Goal: Task Accomplishment & Management: Manage account settings

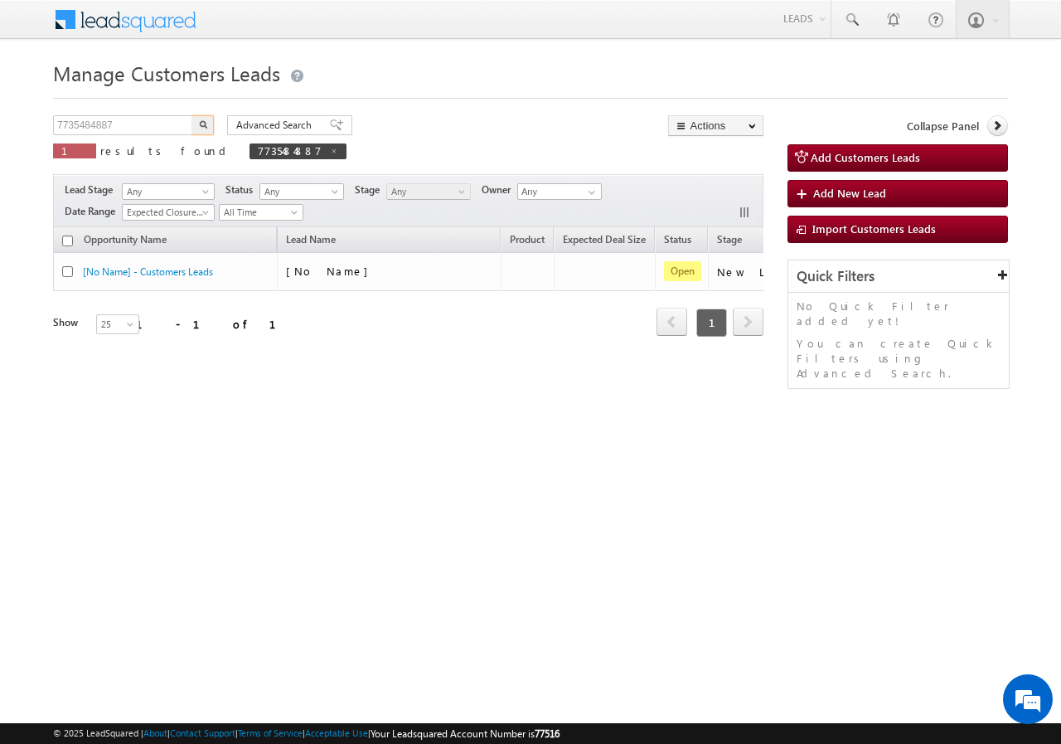
click at [158, 125] on input "7735484887" at bounding box center [124, 125] width 142 height 20
click at [189, 128] on input "9956146958" at bounding box center [124, 125] width 142 height 20
type input "9956146958"
click at [201, 123] on img "button" at bounding box center [203, 124] width 8 height 8
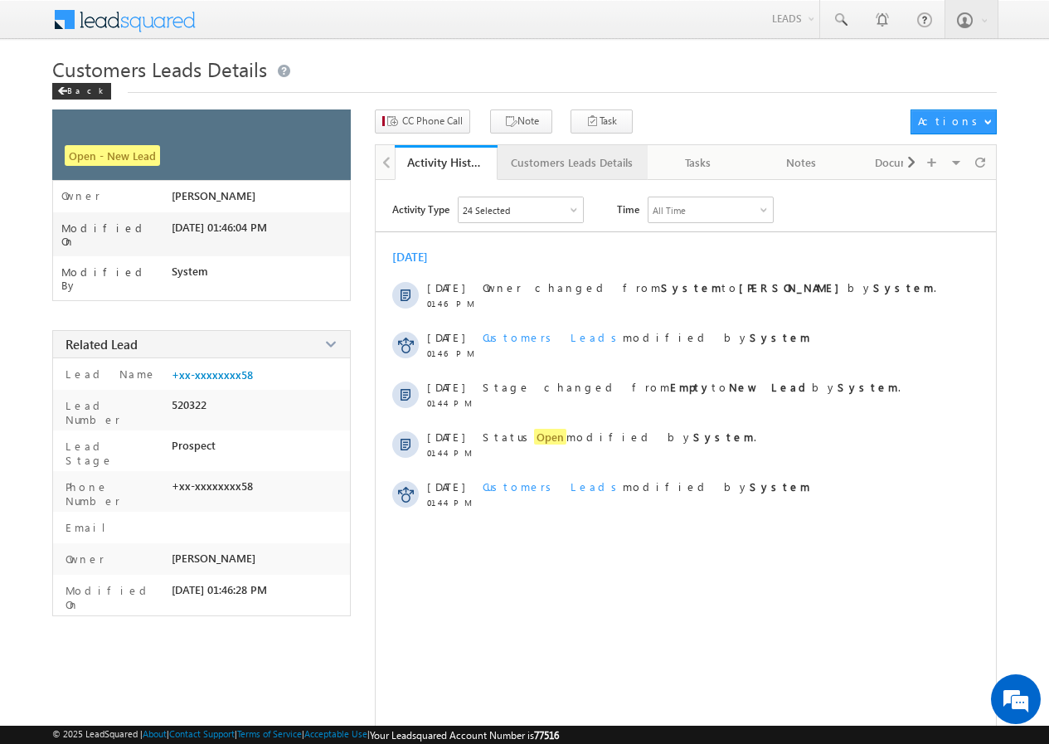
click at [534, 154] on div "Customers Leads Details" at bounding box center [572, 163] width 122 height 20
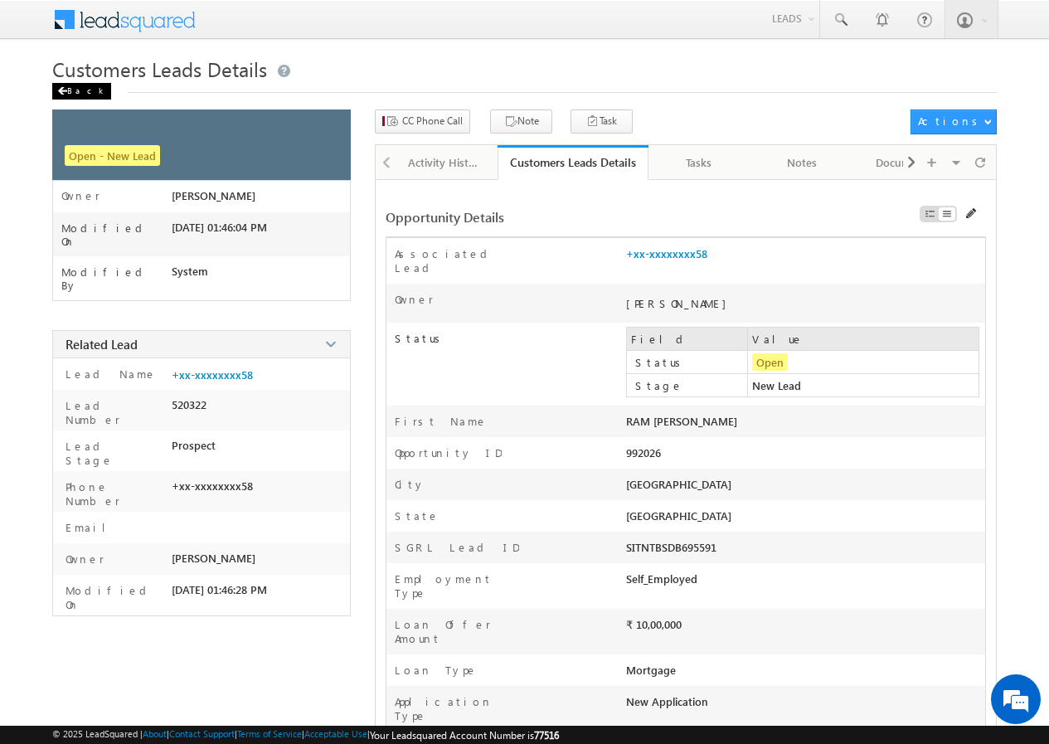
click at [75, 89] on div "Back" at bounding box center [81, 91] width 59 height 17
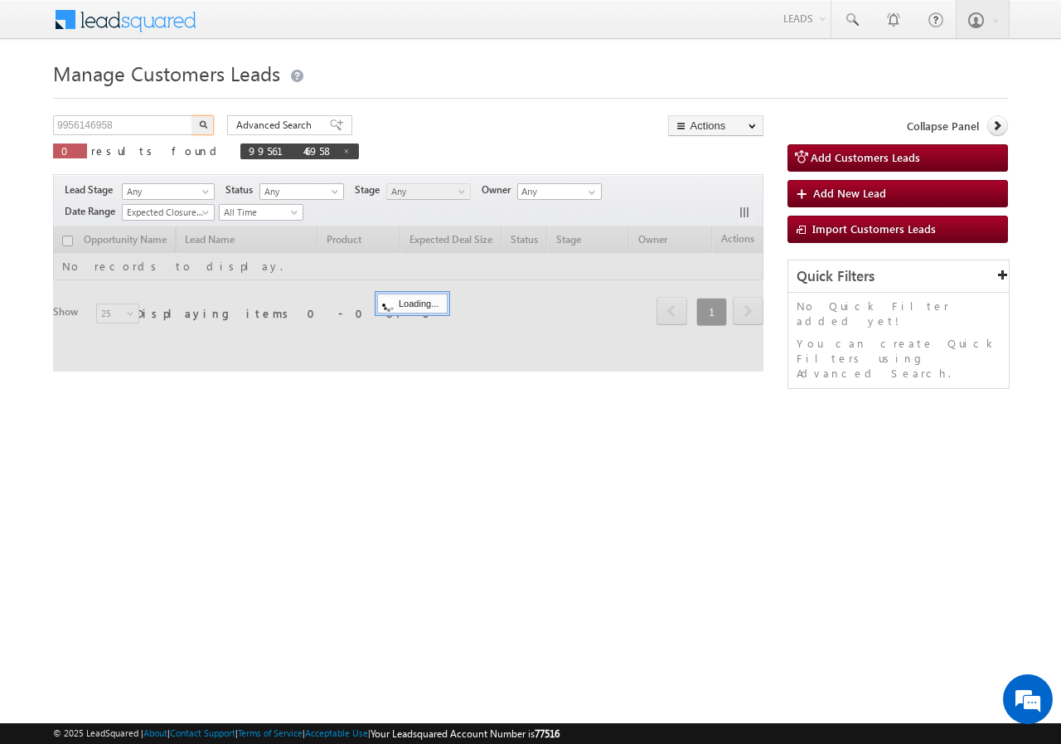
click at [146, 117] on input "9956146958" at bounding box center [124, 125] width 142 height 20
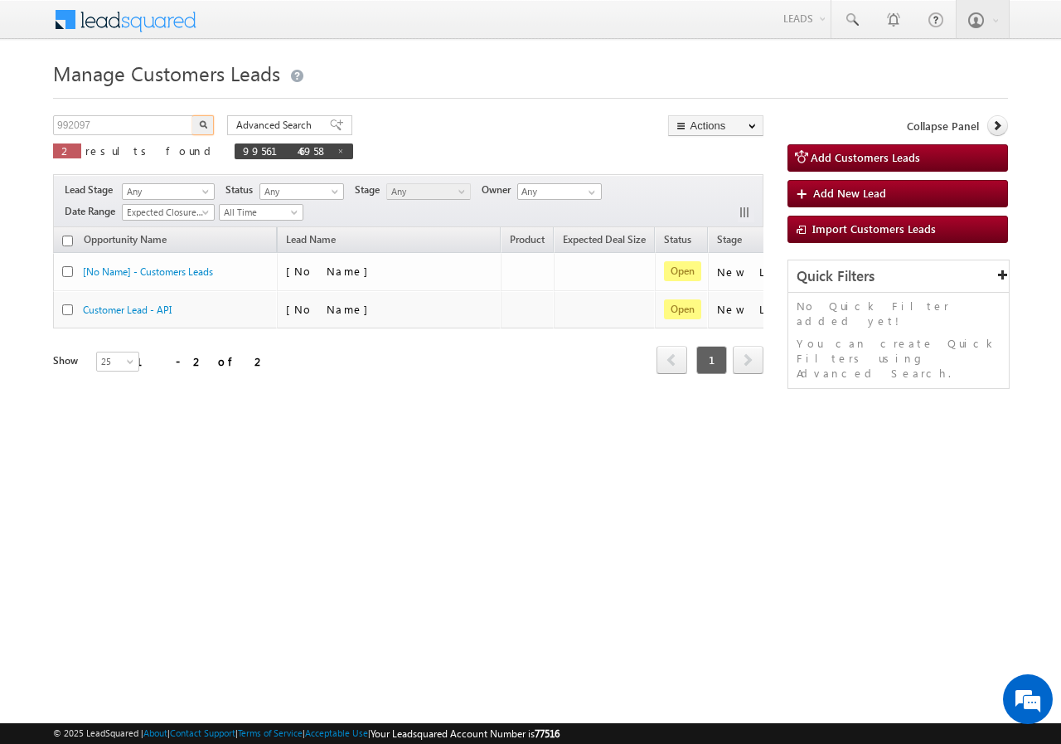
type input "992097"
click at [198, 123] on button "button" at bounding box center [203, 125] width 22 height 20
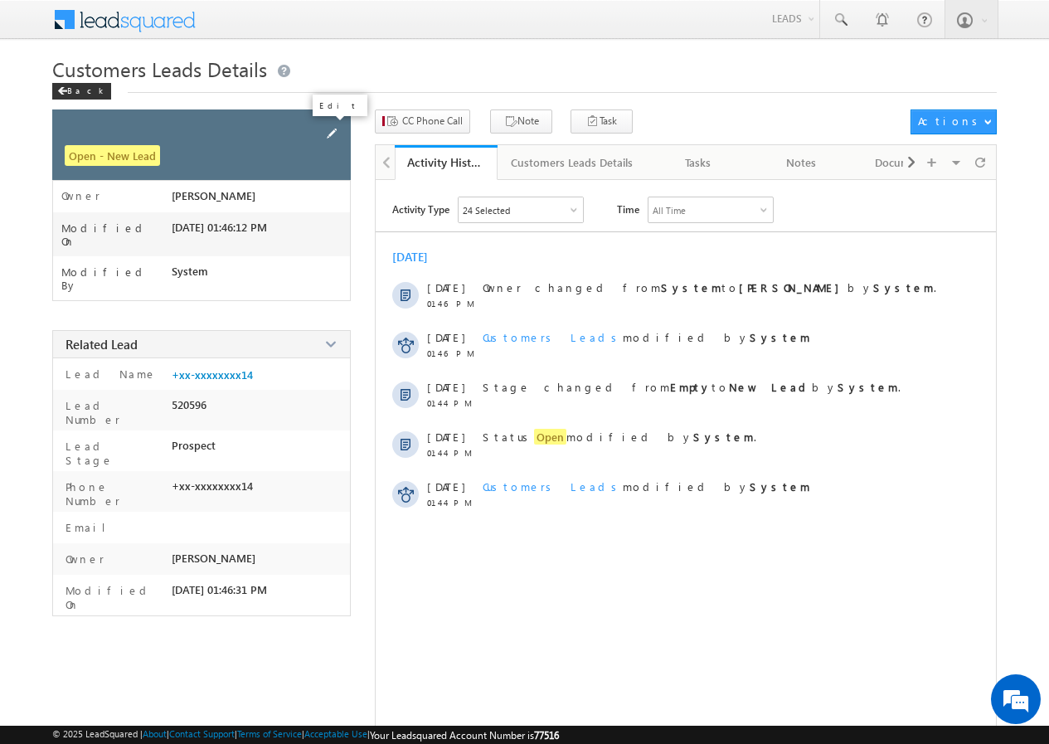
click at [328, 134] on span at bounding box center [332, 133] width 18 height 18
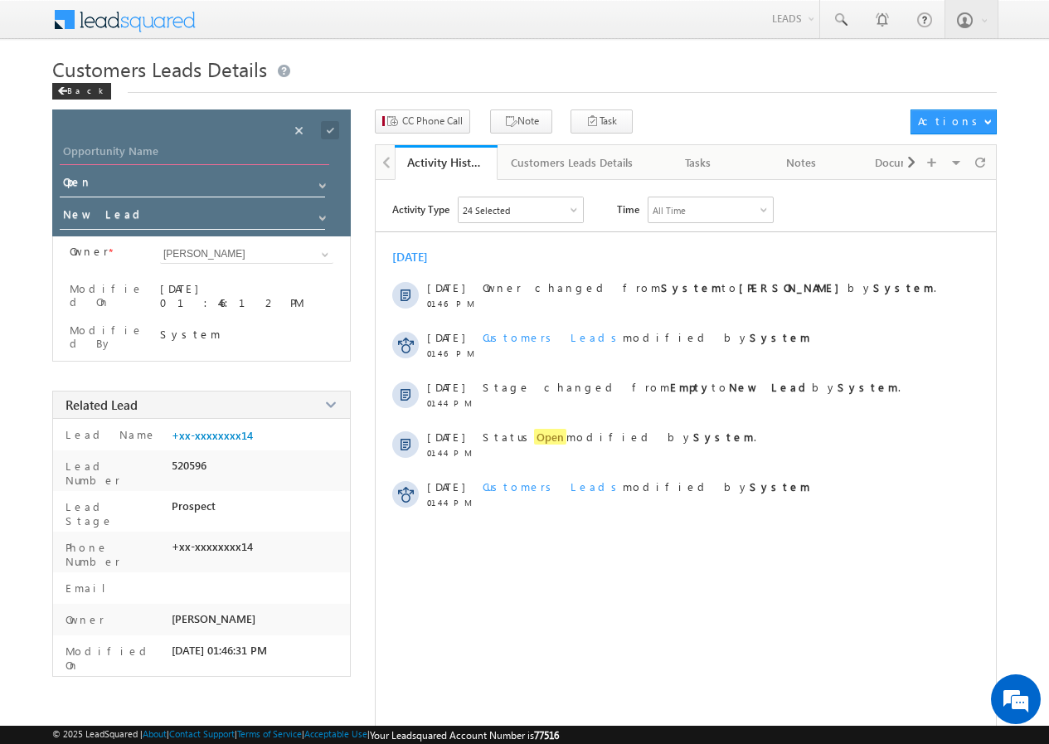
click at [136, 158] on input "Opportunity Name" at bounding box center [194, 153] width 269 height 23
paste input "[PERSON_NAME] [PERSON_NAME]"
type input "[PERSON_NAME] [PERSON_NAME]"
click at [333, 129] on span at bounding box center [330, 130] width 18 height 18
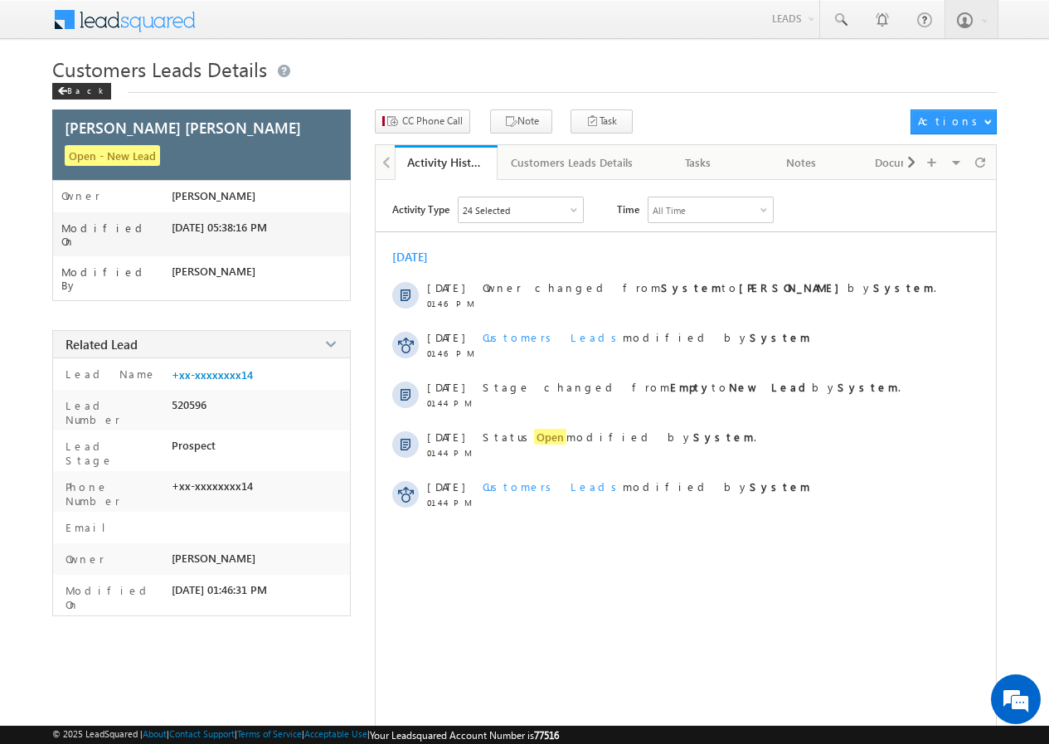
click at [435, 104] on div "CC Phone Call" at bounding box center [448, 90] width 124 height 30
click at [410, 117] on span "CC Phone Call" at bounding box center [432, 121] width 61 height 15
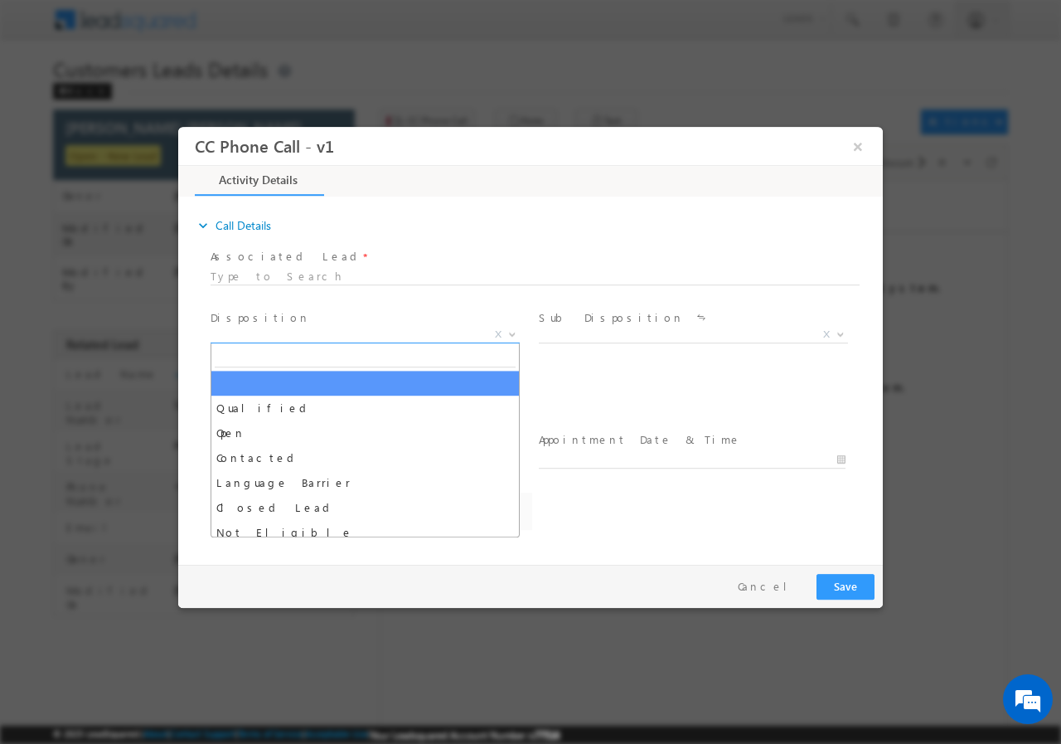
click at [282, 337] on span "X" at bounding box center [365, 334] width 309 height 17
select select "akshay.gulhane@sgrlimited.in"
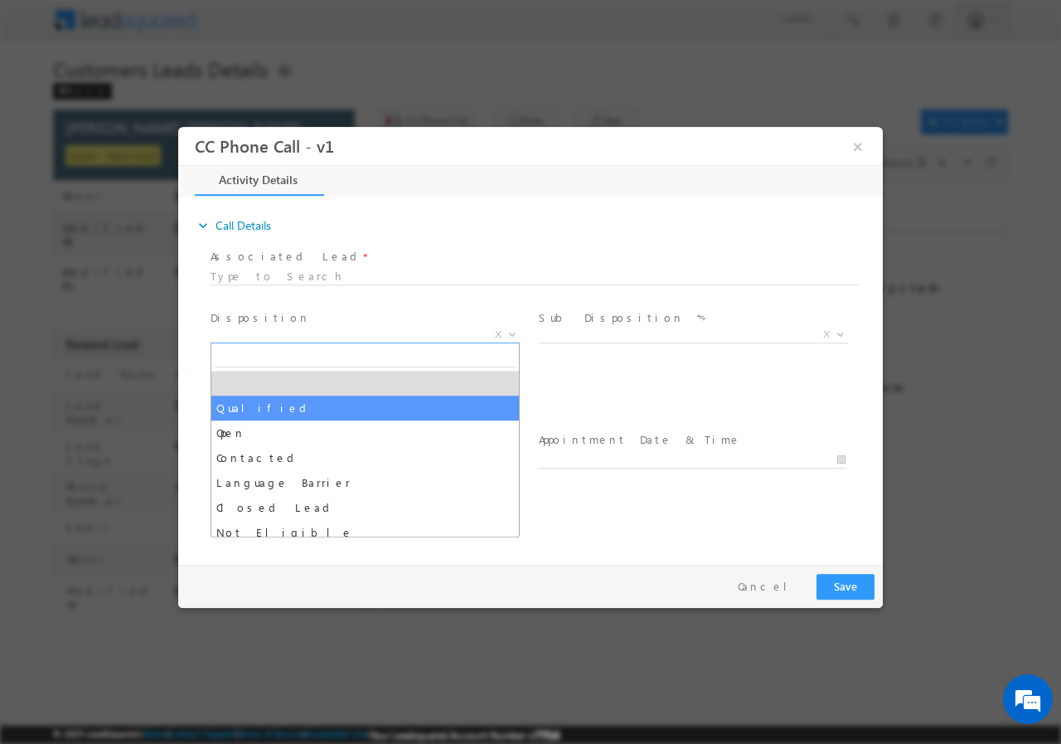
select select "Qualified"
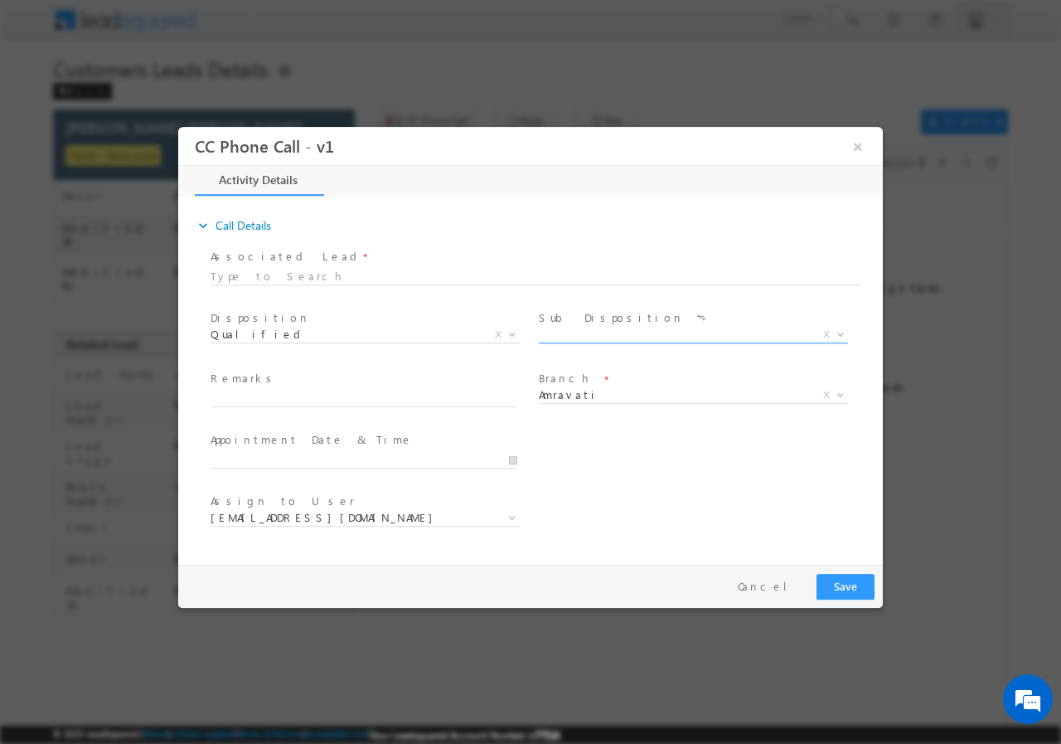
click at [585, 342] on span at bounding box center [693, 342] width 309 height 1
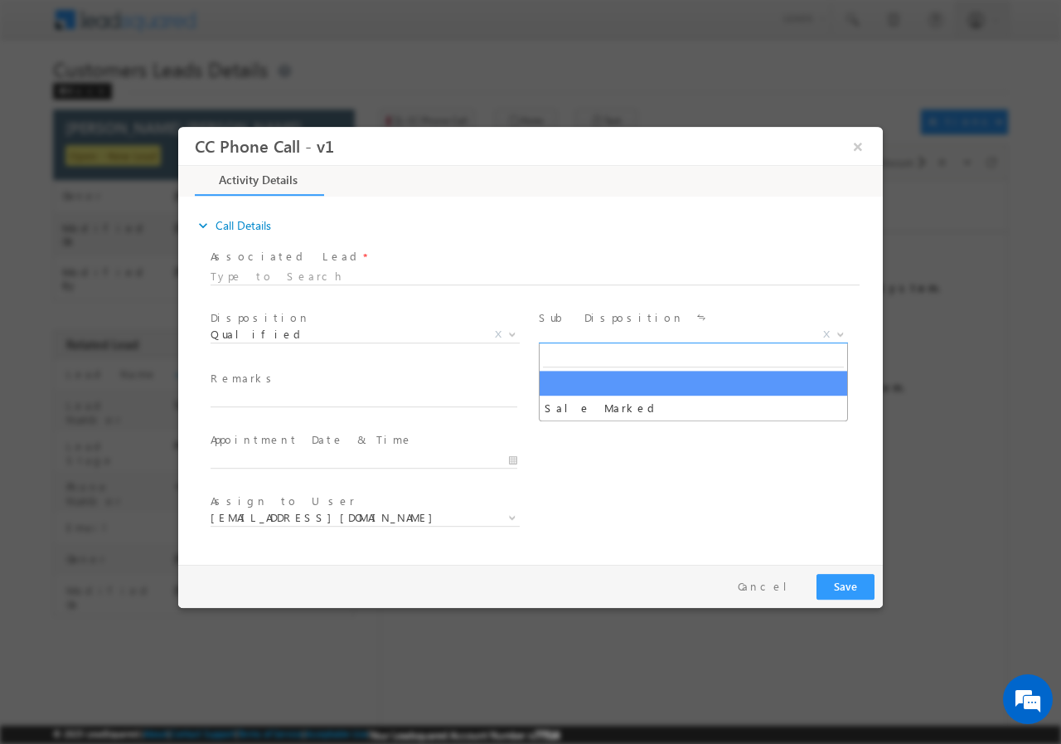
drag, startPoint x: 572, startPoint y: 335, endPoint x: 584, endPoint y: 361, distance: 28.2
click at [572, 334] on span "X" at bounding box center [693, 334] width 309 height 17
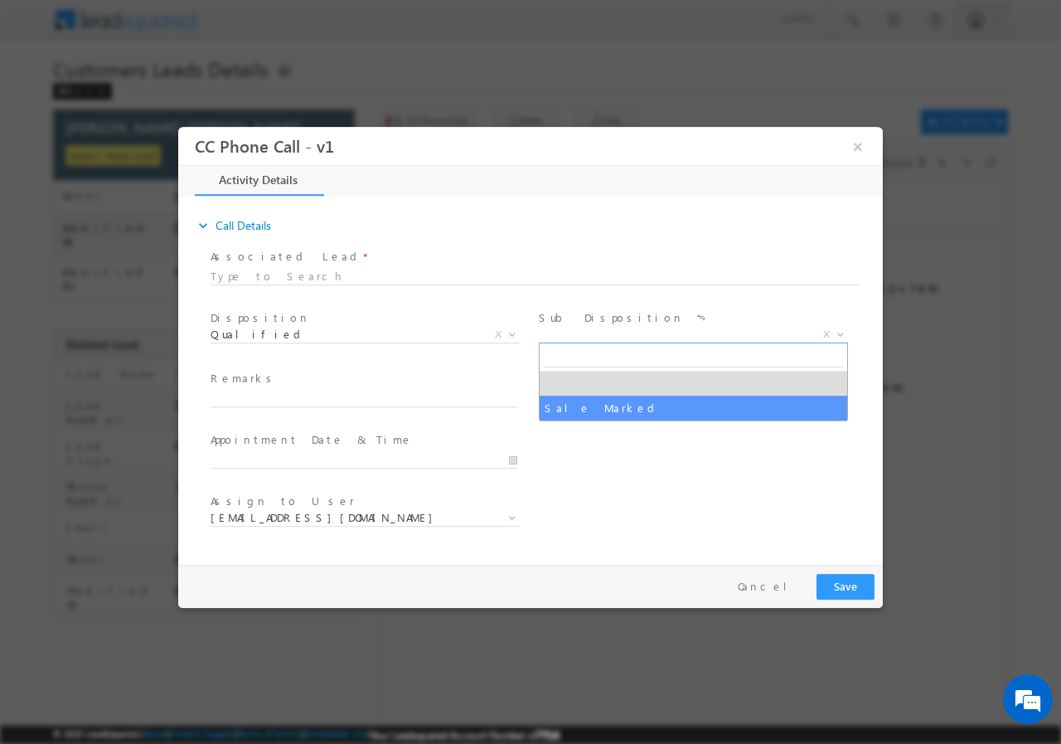
select select "Sale Marked"
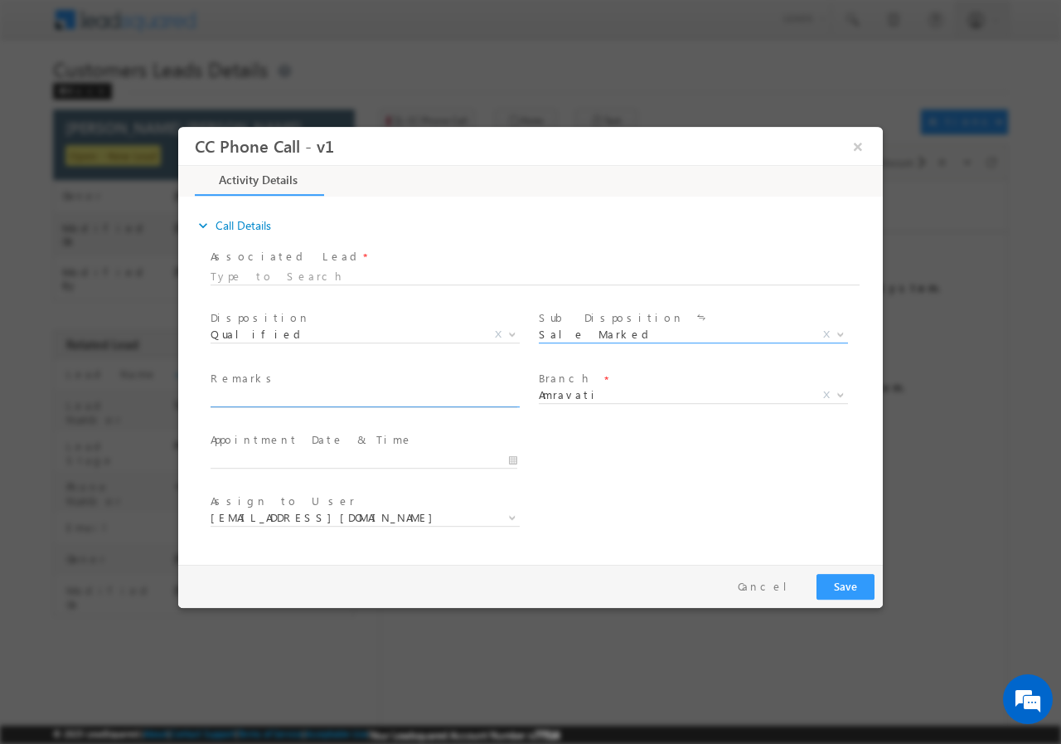
click at [319, 399] on input "text" at bounding box center [364, 398] width 307 height 17
paste input "992097//VB_Interested//AJAY GANESHRAO THAKARE//6300660614//RENOVATION// LOAN RE…"
type input "992097//VB_Interested//AJAY GANESHRAO THAKARE//6300660614//RENOVATION// LOAN RE…"
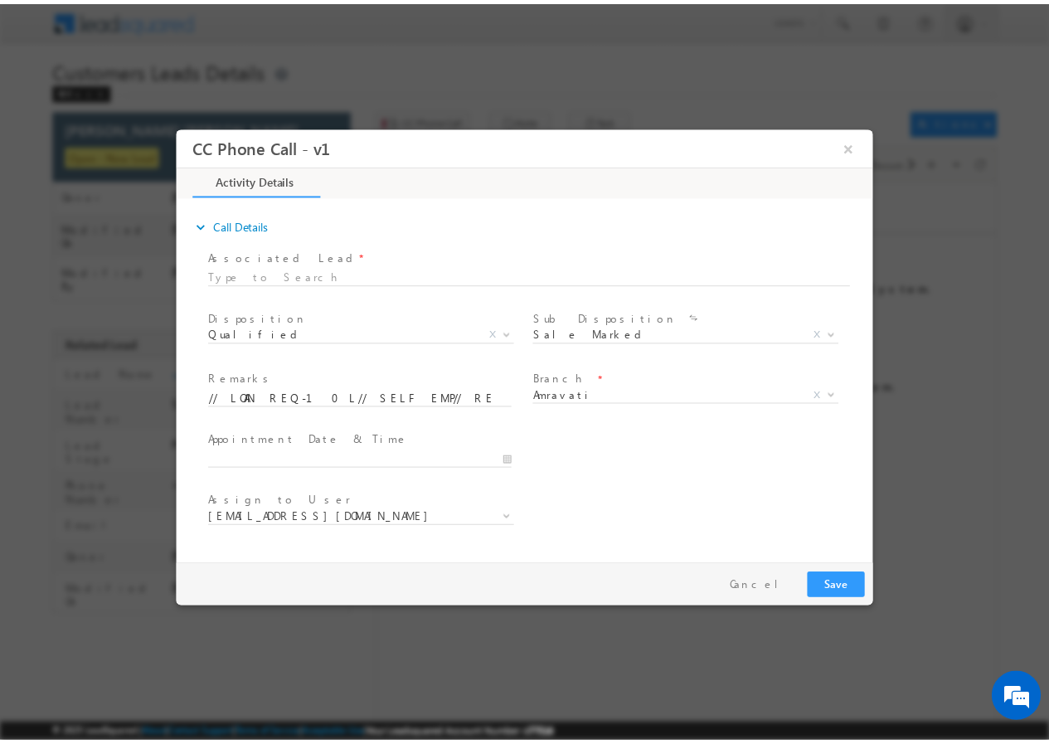
scroll to position [0, 0]
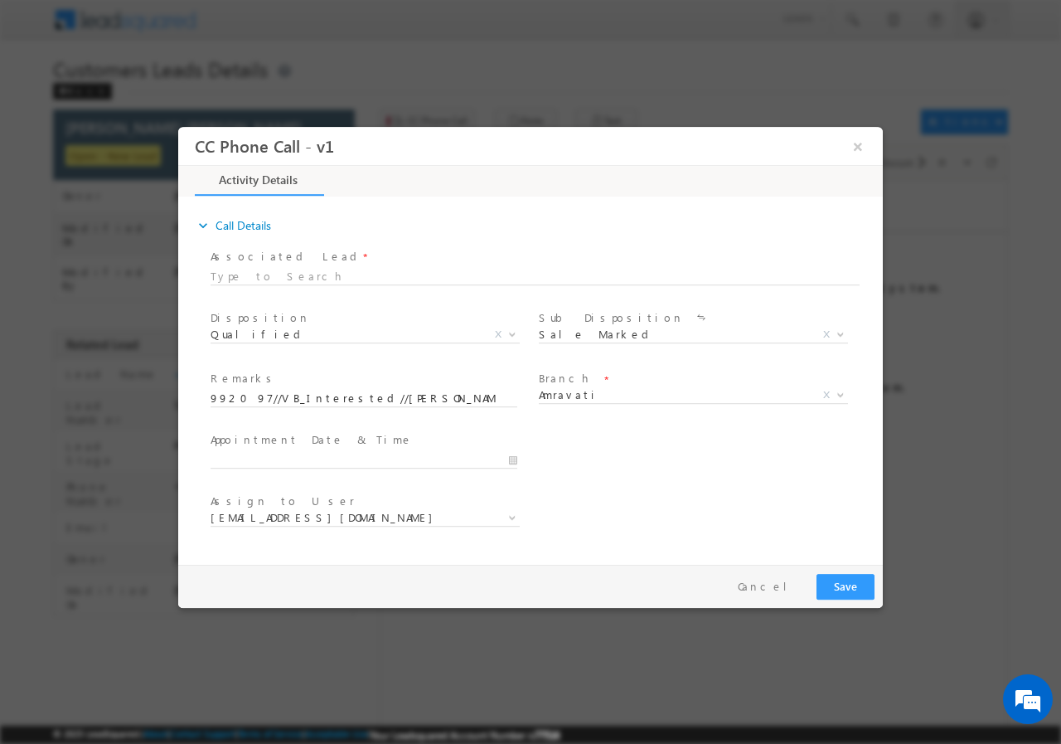
click at [519, 460] on div at bounding box center [372, 459] width 322 height 20
click at [512, 461] on input "10/14/2025 5:40 PM" at bounding box center [364, 459] width 307 height 17
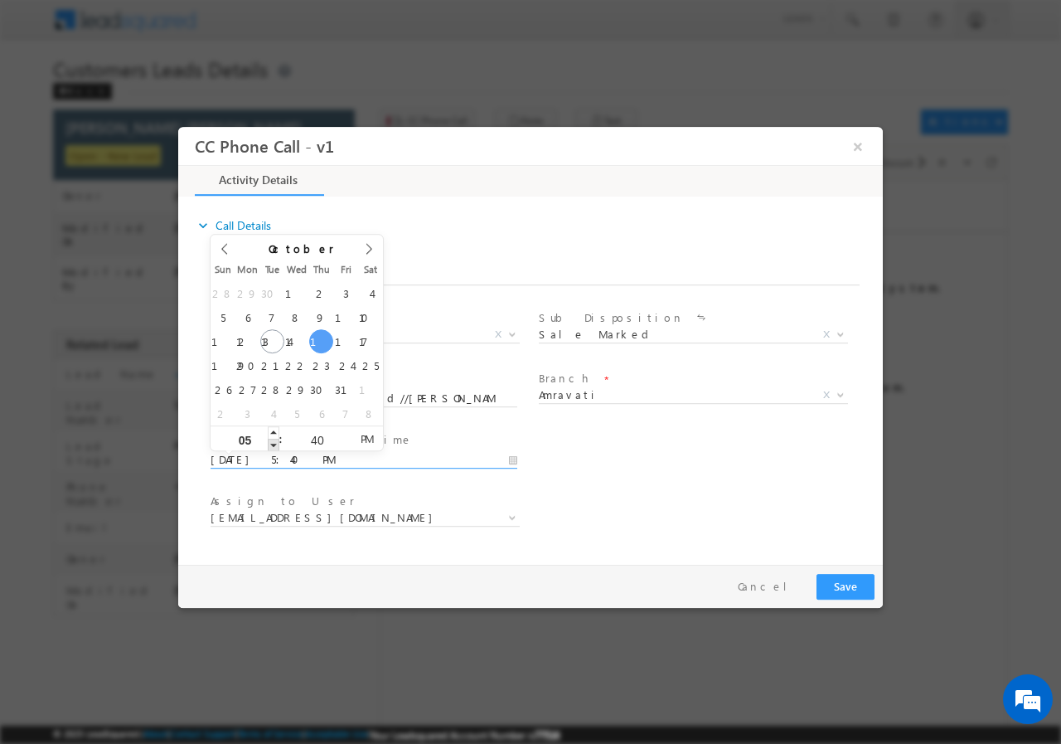
type input "10/16/2025 4:40 PM"
type input "04"
click at [280, 444] on div "04 : 40 PM" at bounding box center [297, 436] width 172 height 25
click at [280, 444] on span ":" at bounding box center [280, 437] width 3 height 25
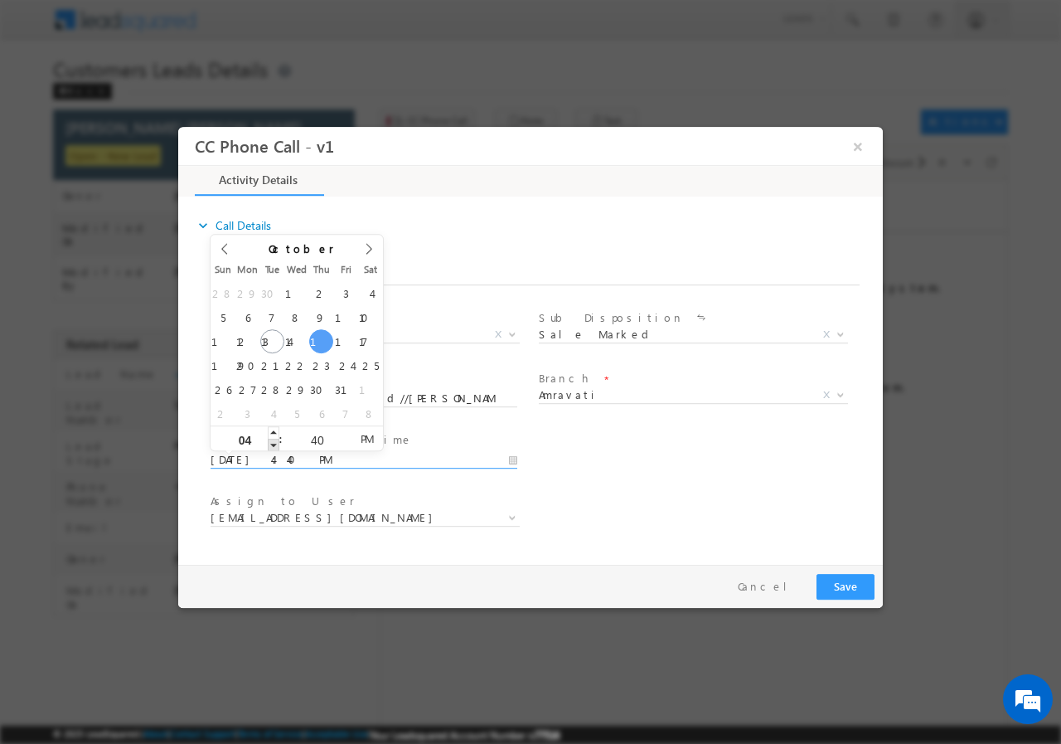
type input "10/16/2025 3:40 PM"
type input "03"
click at [274, 441] on span at bounding box center [274, 444] width 12 height 12
type input "10/16/2025 2:40 PM"
type input "02"
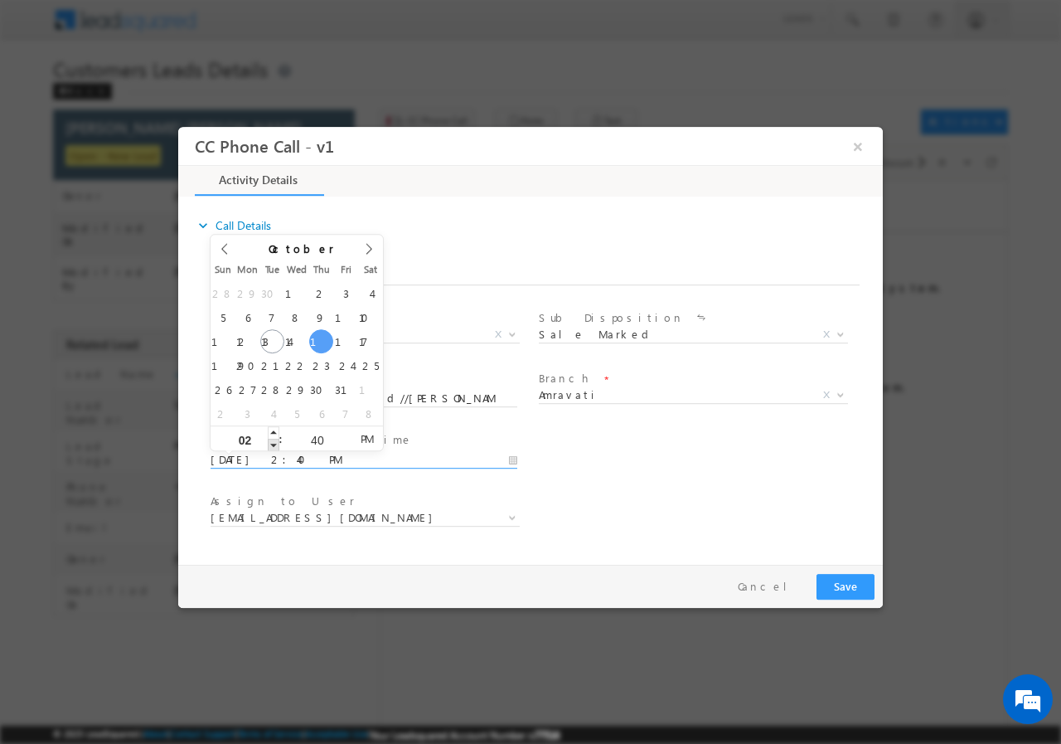
click at [274, 441] on span at bounding box center [274, 444] width 12 height 12
type input "10/16/2025 1:40 PM"
type input "01"
click at [274, 441] on span at bounding box center [274, 444] width 12 height 12
type input "10/16/2025 12:40 PM"
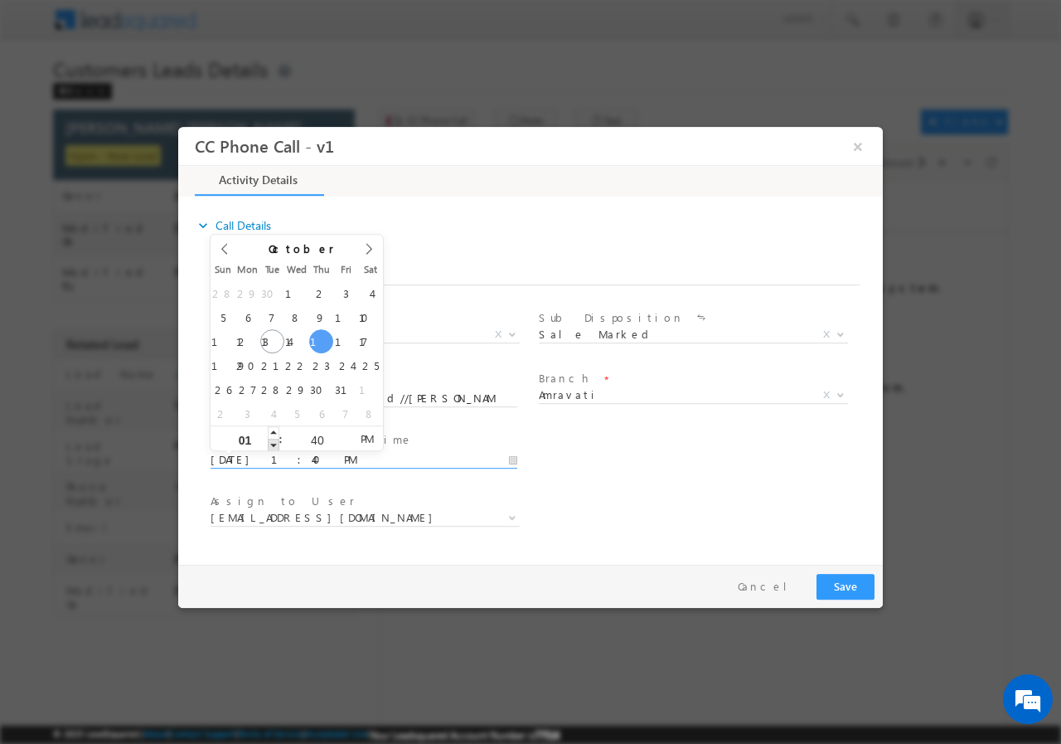
type input "12"
click at [274, 441] on span at bounding box center [274, 444] width 12 height 12
click at [327, 440] on input "40" at bounding box center [317, 439] width 69 height 11
type input "00"
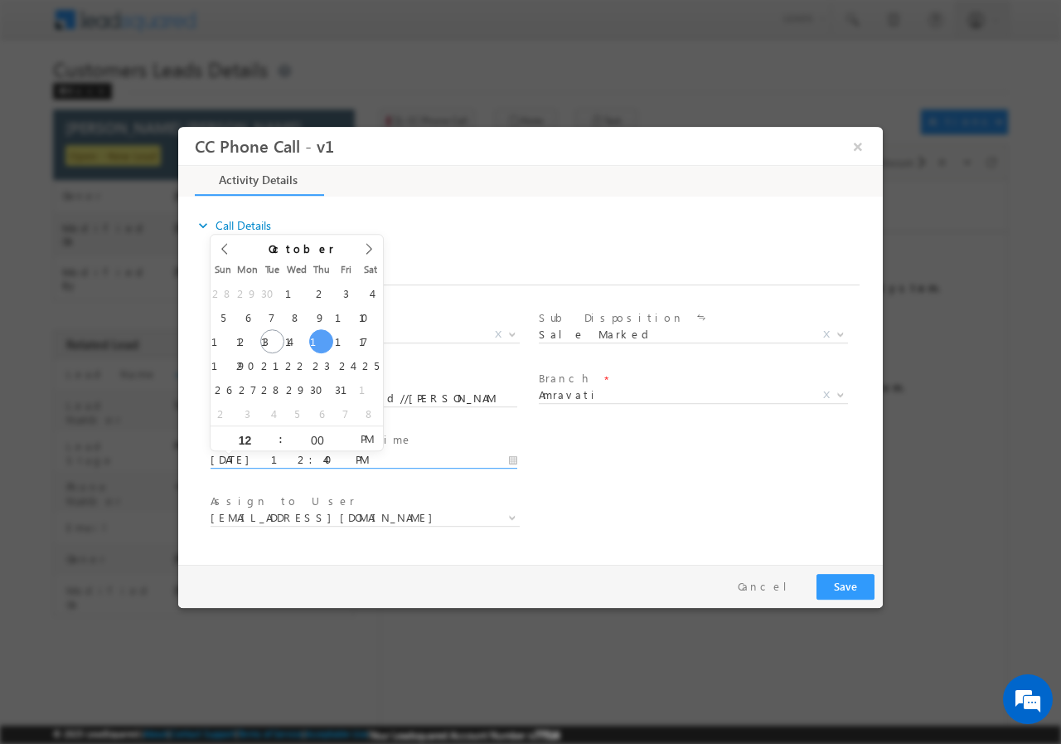
type input "10/16/2025 12:00 PM"
click at [756, 468] on div "User Branch * Appointment Date & Time * 10/16/2025 12:00 PM" at bounding box center [545, 457] width 676 height 61
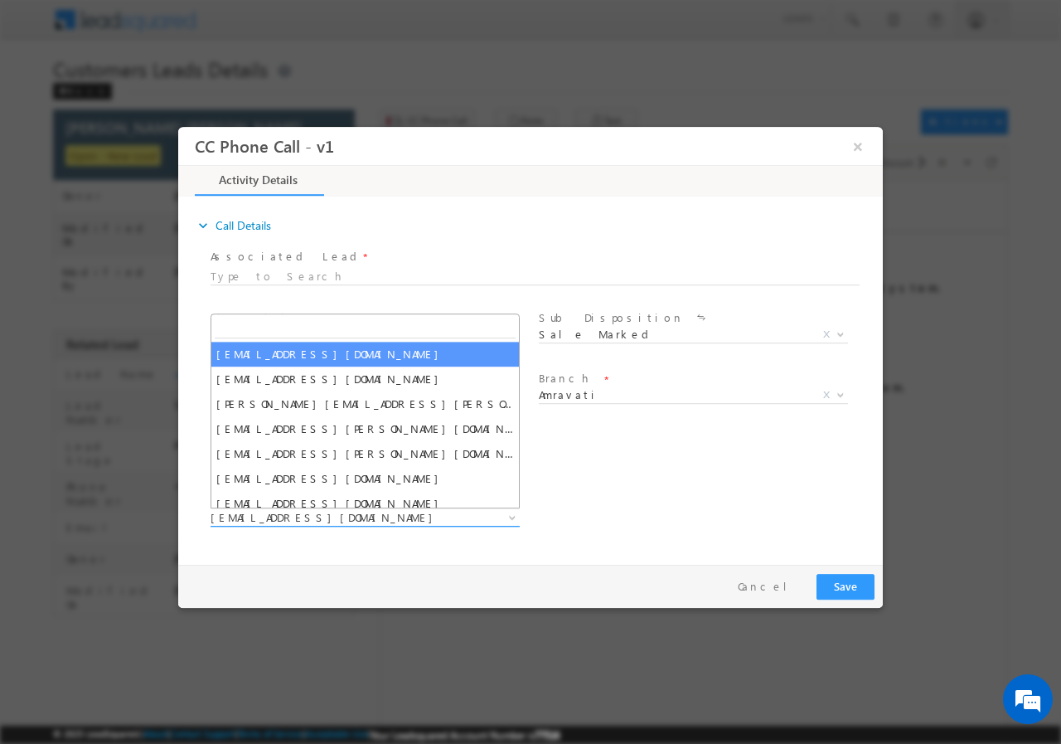
click at [388, 521] on span "akshay.gulhane@sgrlimited.in" at bounding box center [345, 516] width 269 height 15
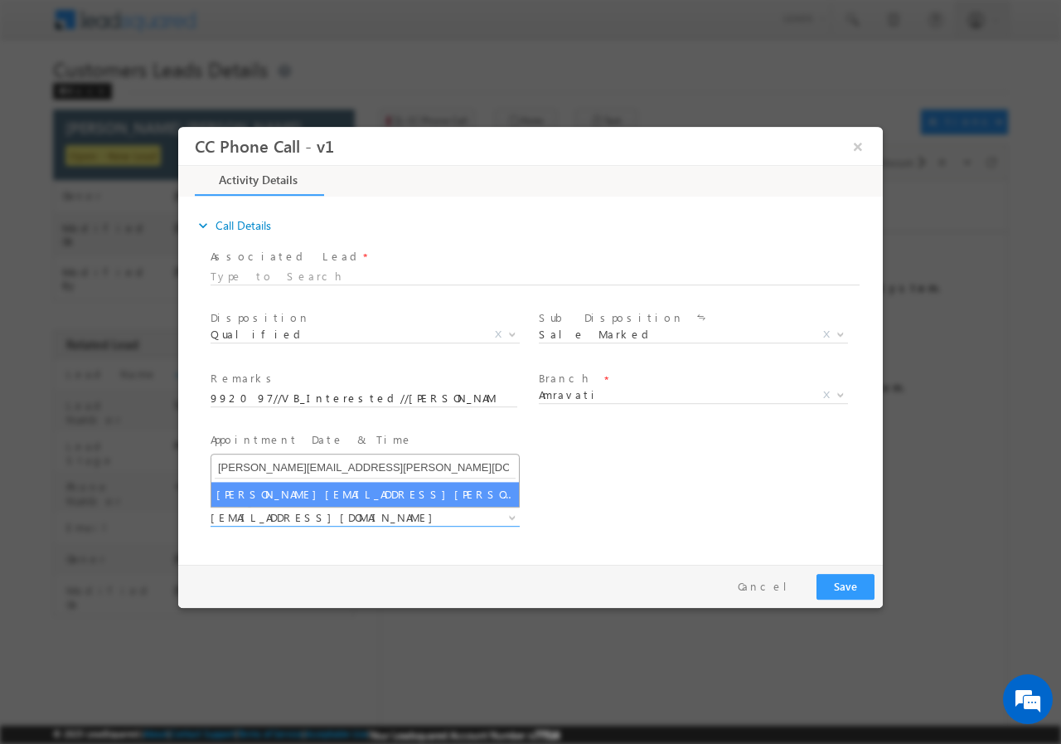
type input "vaibhav.dhanke@sgrlimited.in"
select select "vaibhav.dhanke@sgrlimited.in"
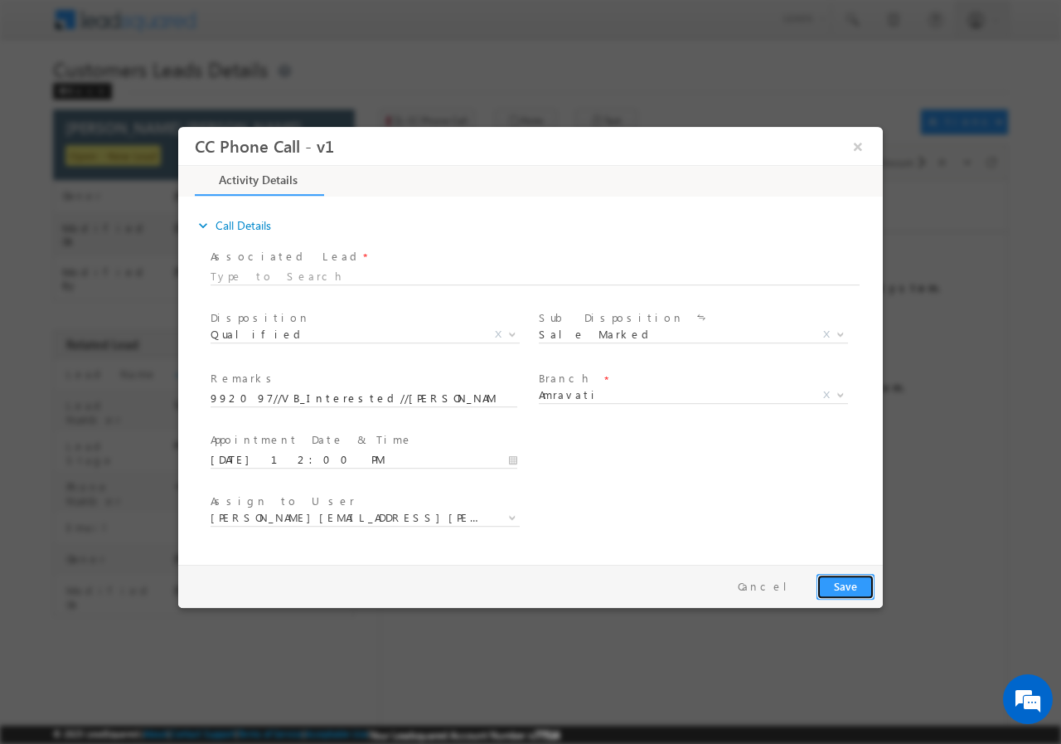
click at [848, 585] on button "Save" at bounding box center [846, 586] width 58 height 26
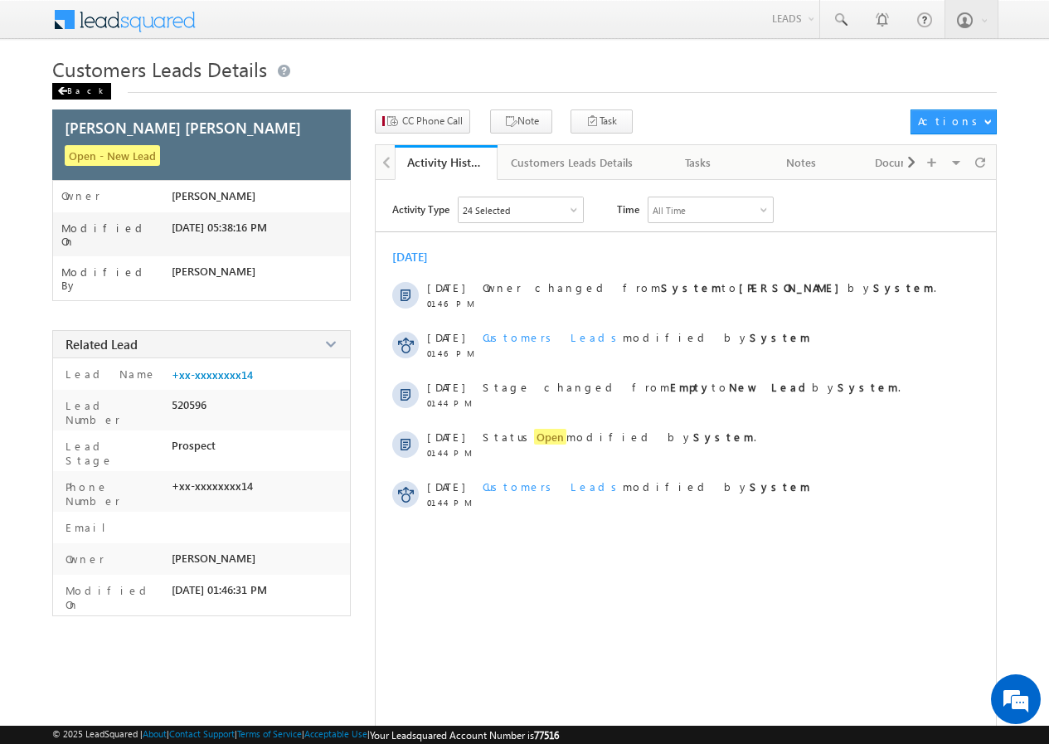
click at [77, 84] on div "Back" at bounding box center [81, 91] width 59 height 17
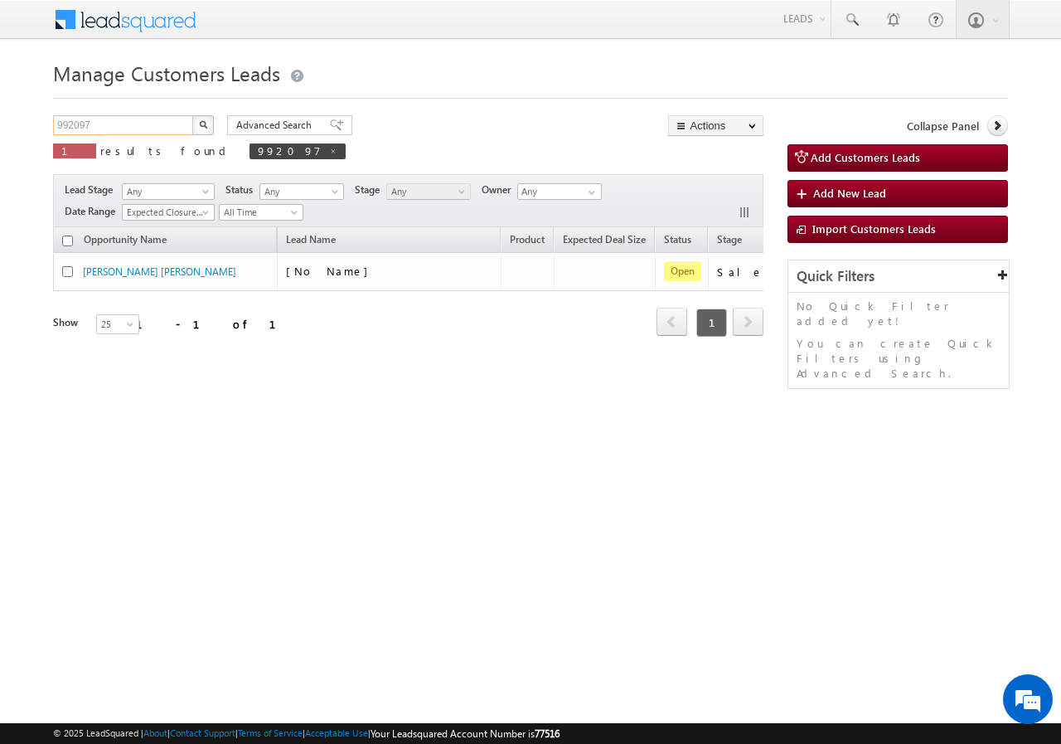
click at [129, 117] on input "992097" at bounding box center [124, 125] width 142 height 20
paste input "634554892"
type input "9634554892"
click at [196, 126] on button "button" at bounding box center [203, 125] width 22 height 20
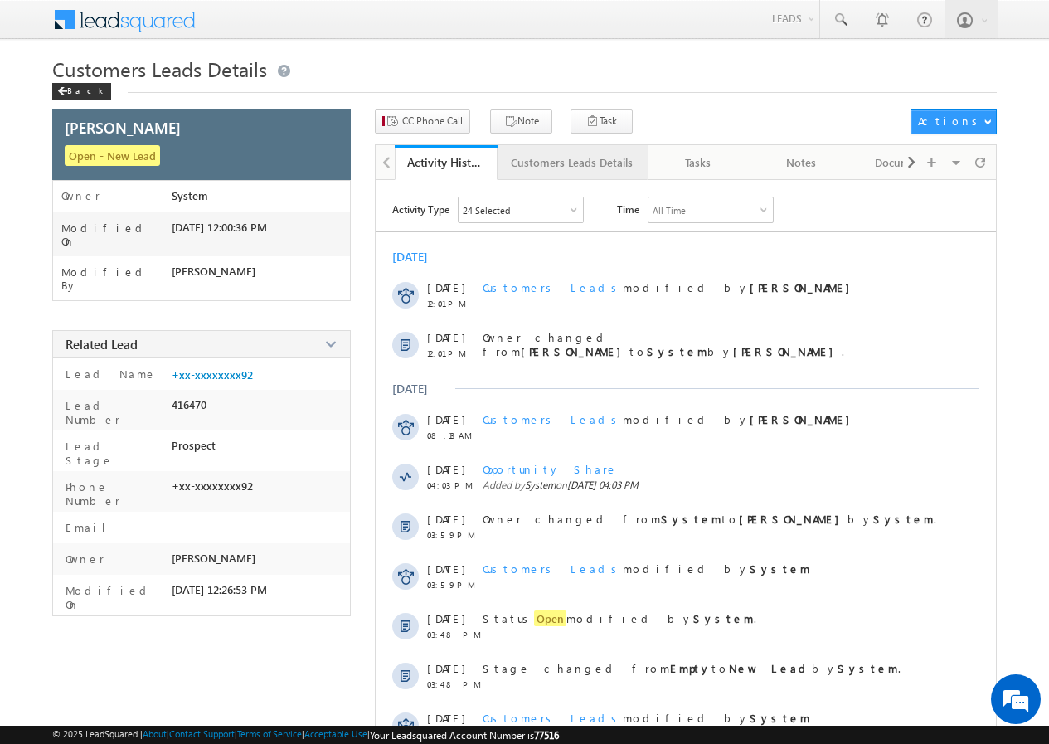
click at [574, 172] on div "Customers Leads Details" at bounding box center [572, 163] width 122 height 20
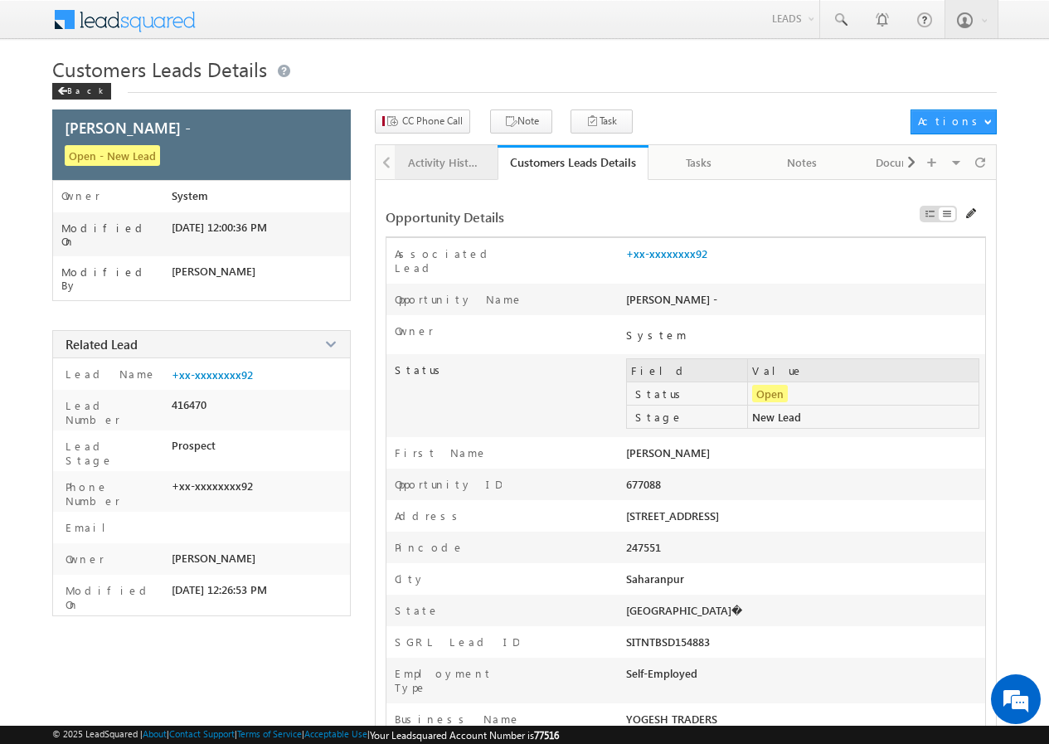
click at [439, 156] on div "Activity History" at bounding box center [445, 163] width 75 height 20
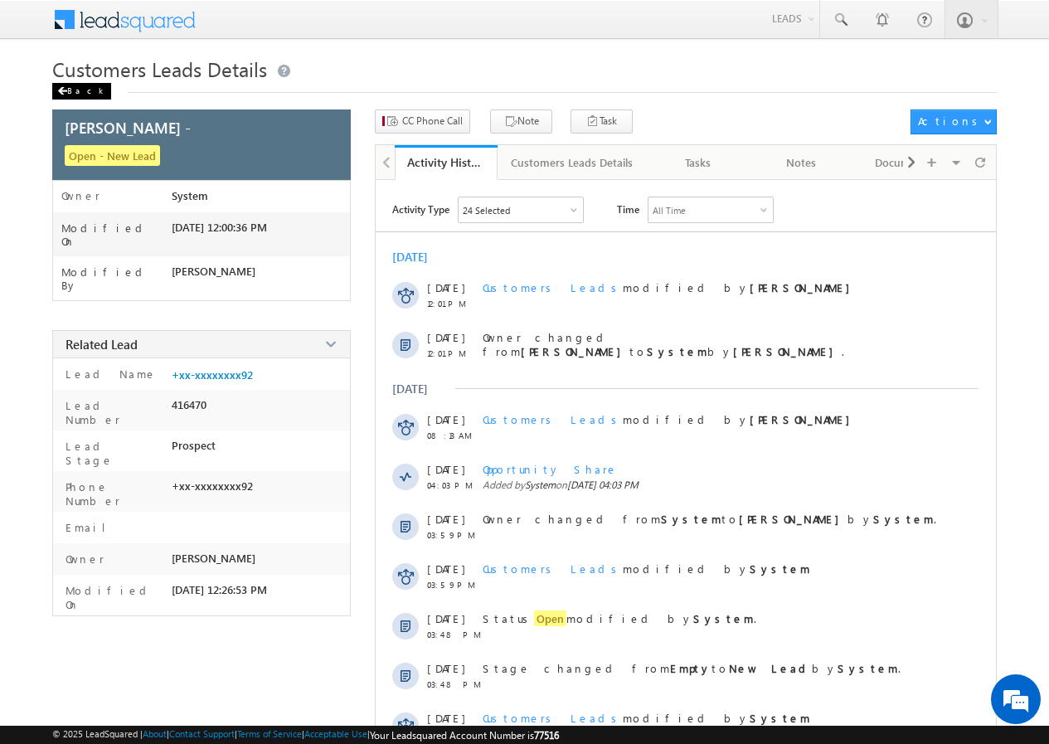
click at [76, 89] on div "Back" at bounding box center [81, 91] width 59 height 17
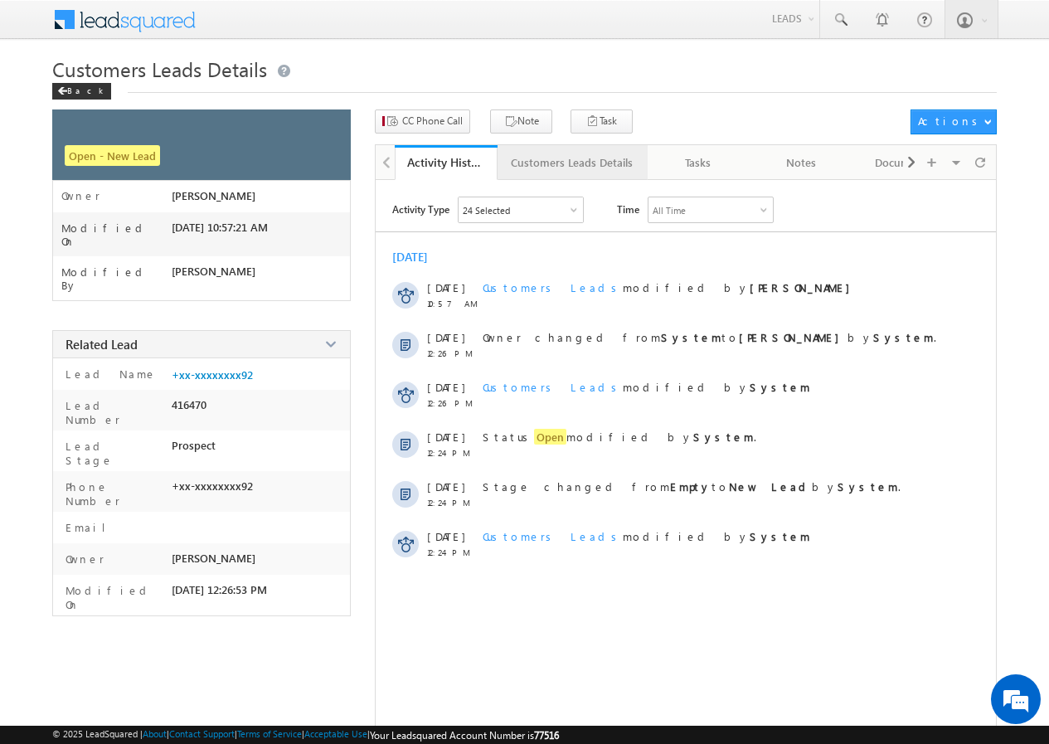
click at [541, 173] on link "Customers Leads Details" at bounding box center [572, 162] width 150 height 35
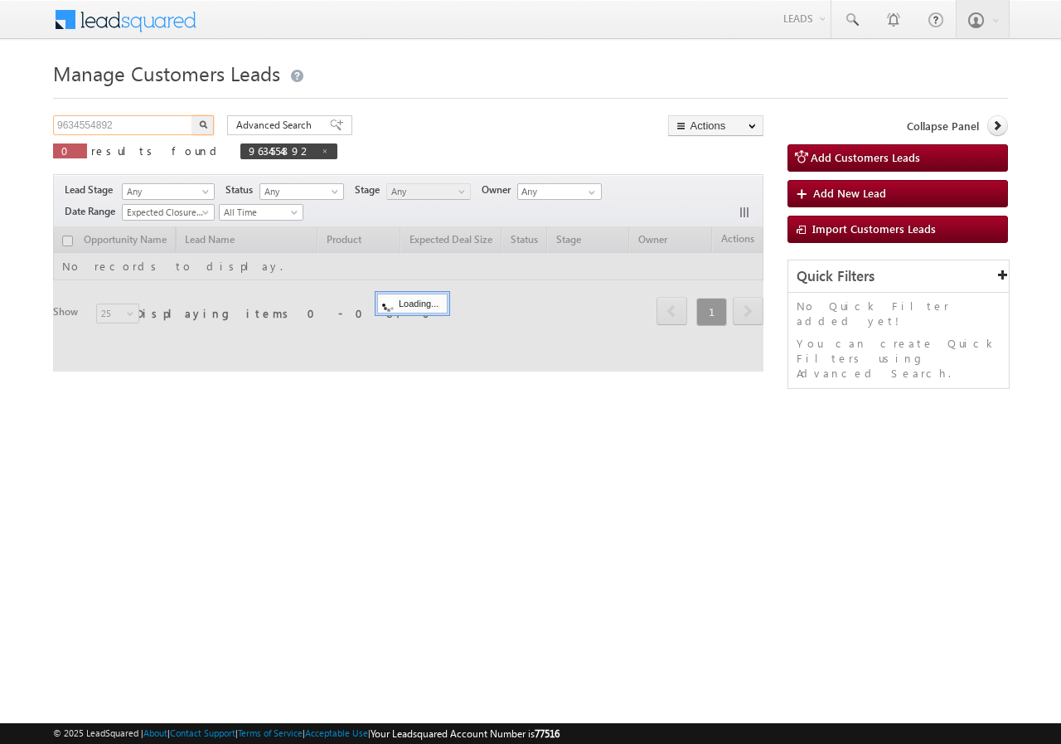
click at [143, 124] on input "9634554892" at bounding box center [124, 125] width 142 height 20
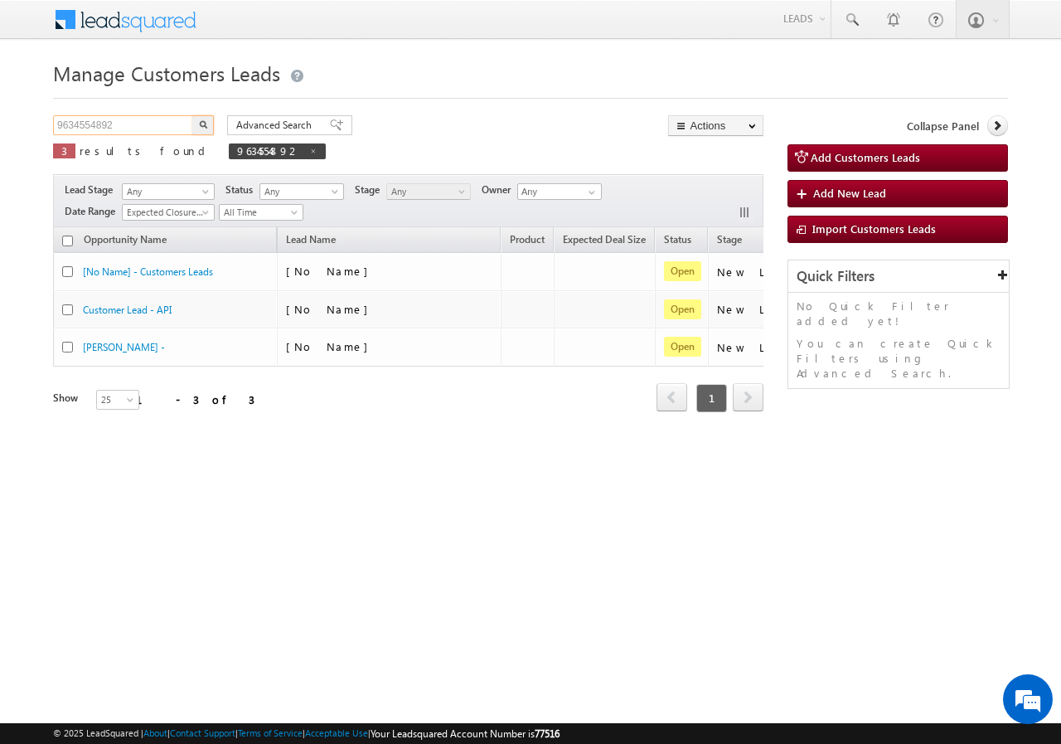
paste input "899851404"
type input "9899851404"
click at [201, 122] on img "button" at bounding box center [203, 124] width 8 height 8
